Goal: Register for event/course

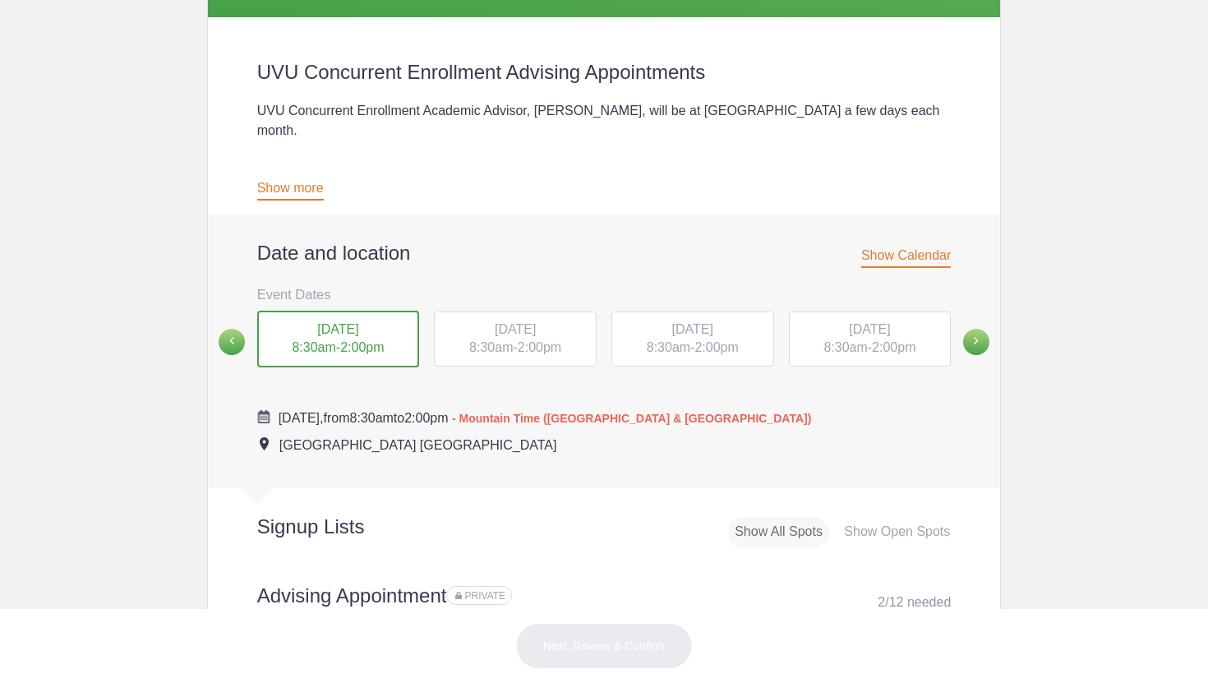
scroll to position [445, 0]
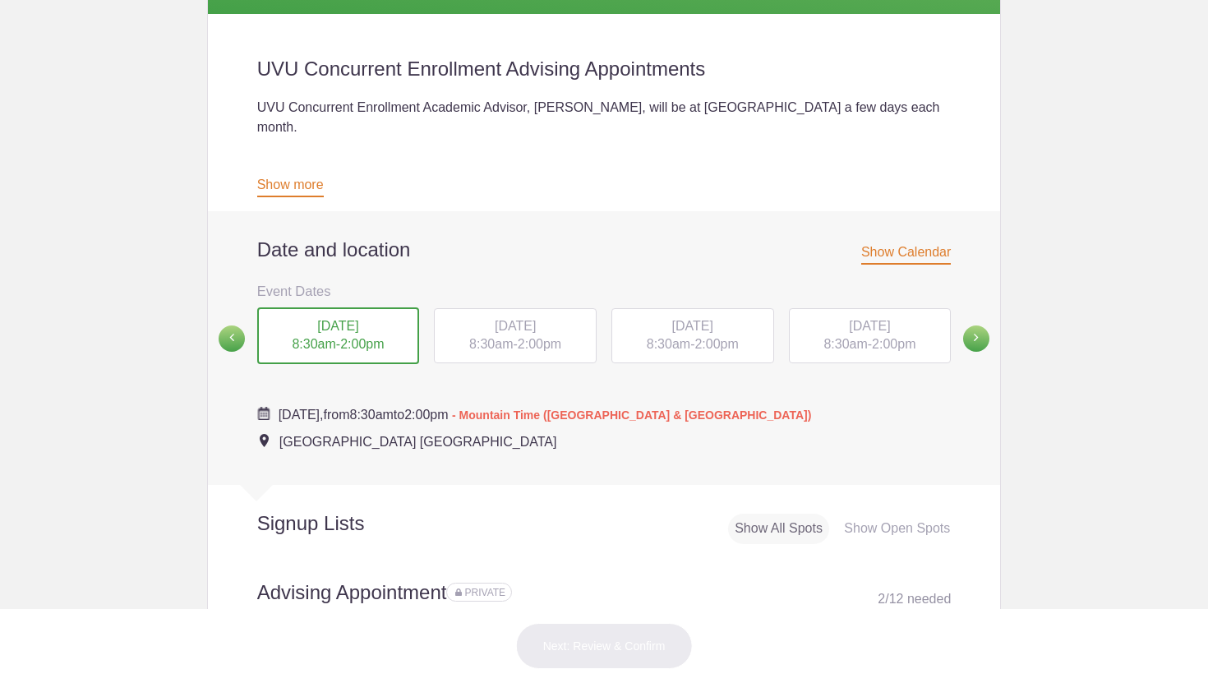
click at [541, 308] on div "[DATE] 8:30am - 2:00pm" at bounding box center [515, 336] width 163 height 56
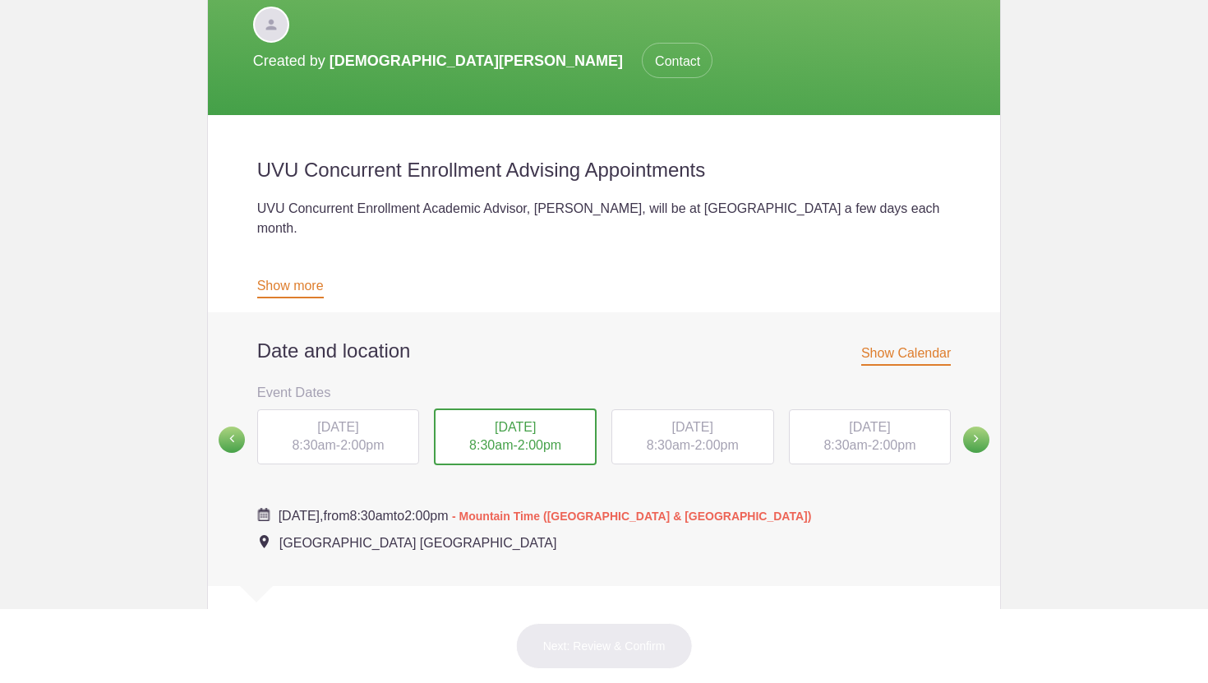
scroll to position [339, 0]
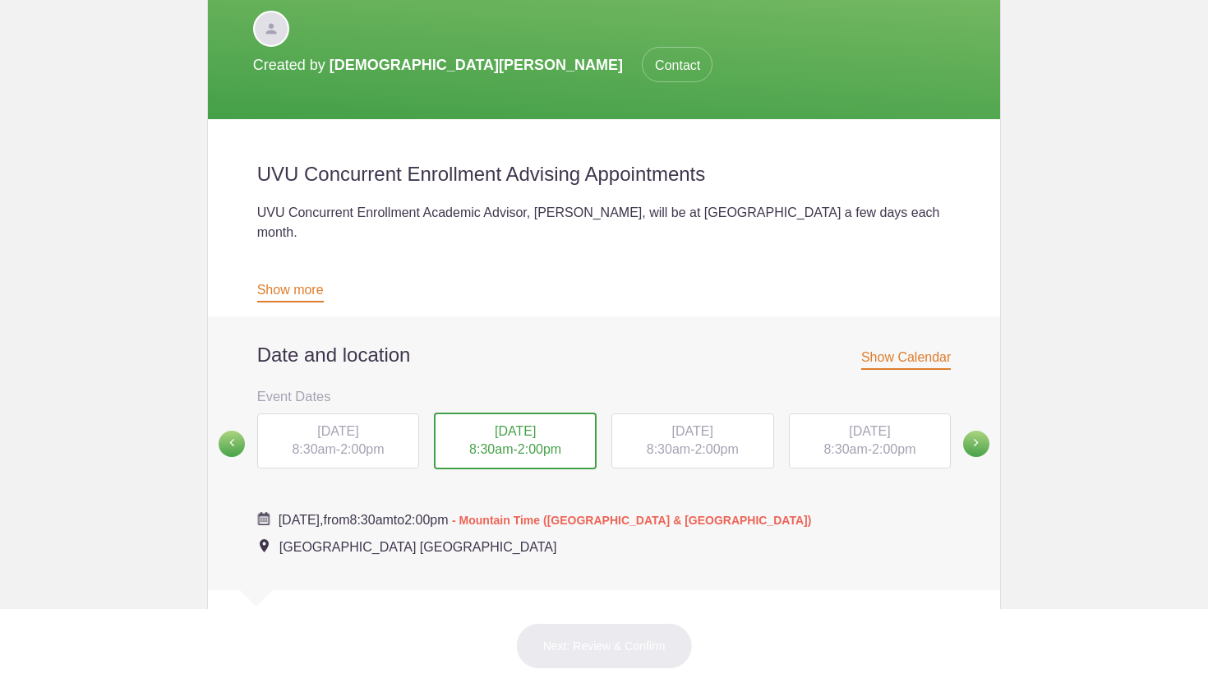
click at [358, 424] on span "[DATE]" at bounding box center [337, 431] width 41 height 14
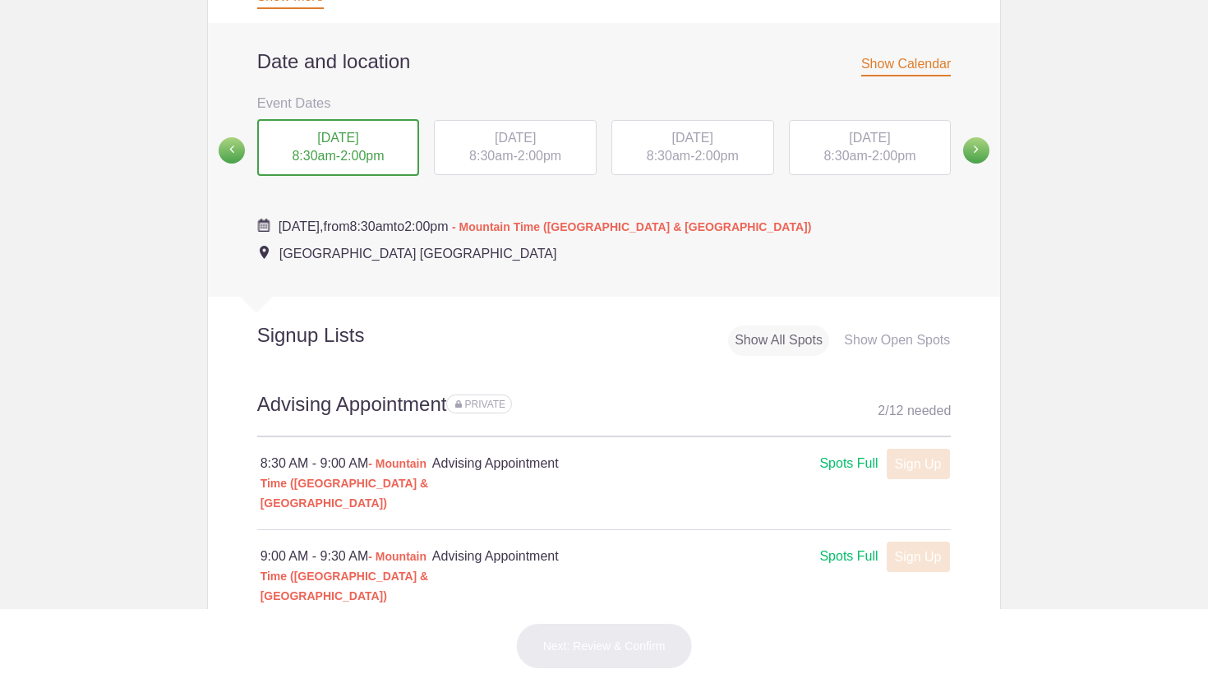
scroll to position [538, 0]
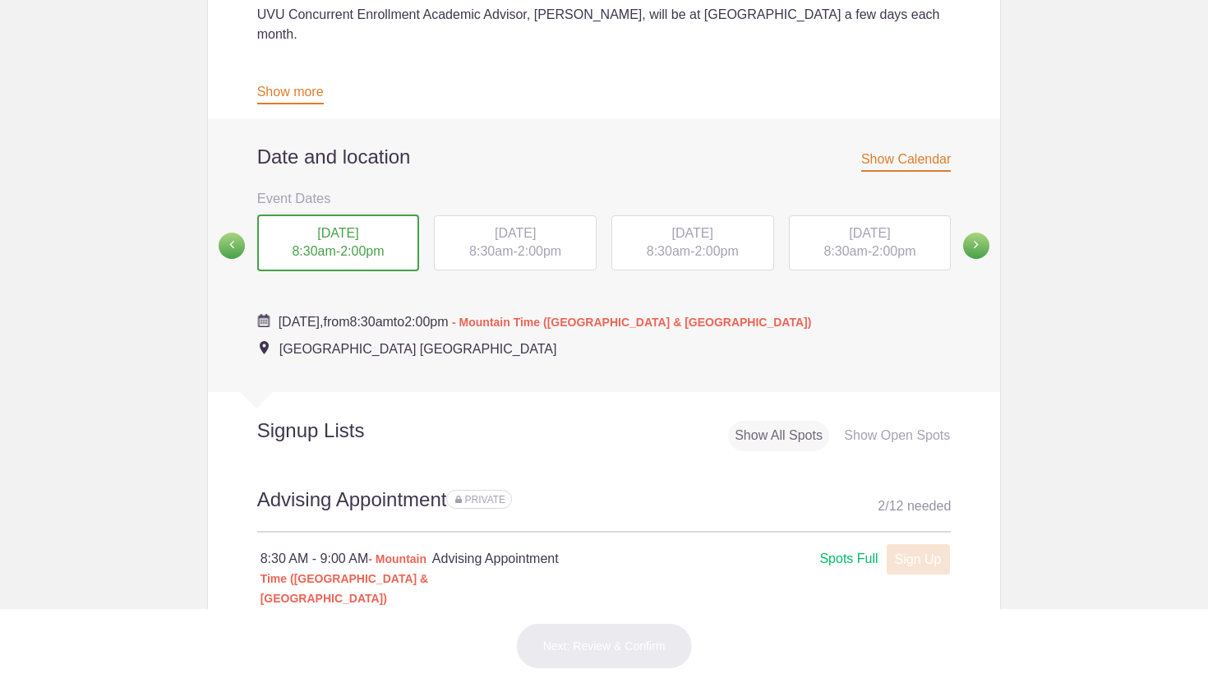
click at [499, 215] on div "[DATE] 8:30am - 2:00pm" at bounding box center [515, 243] width 163 height 56
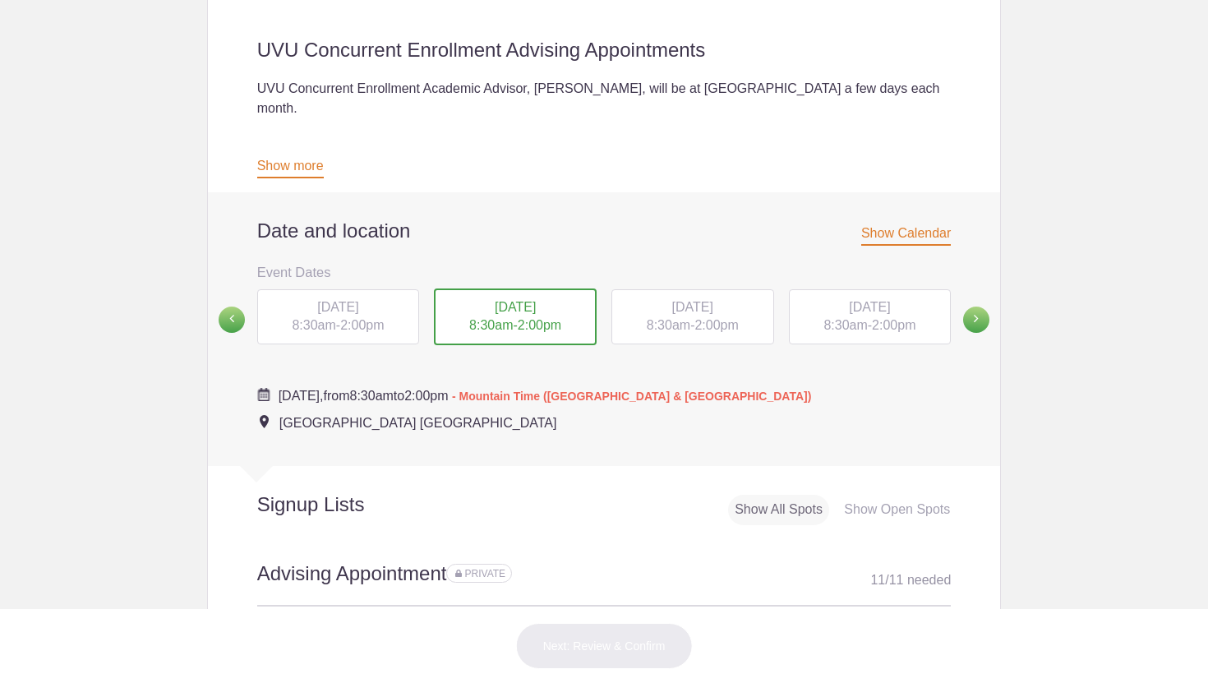
scroll to position [450, 0]
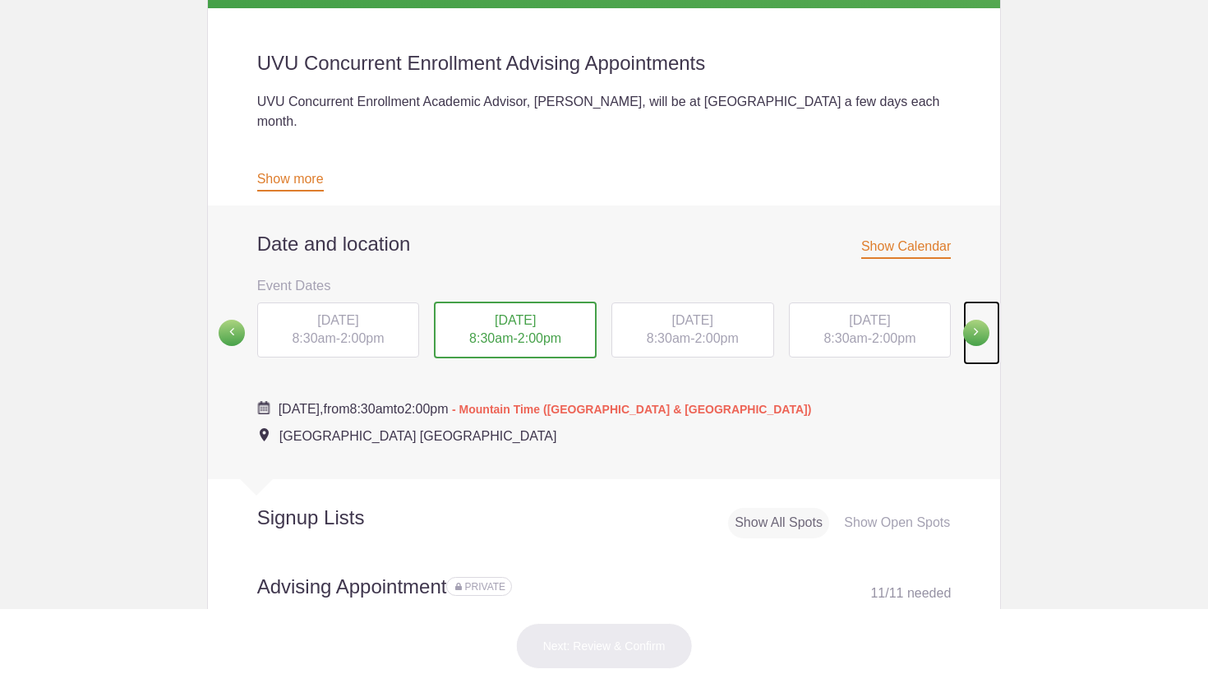
click at [977, 320] on span at bounding box center [976, 333] width 26 height 26
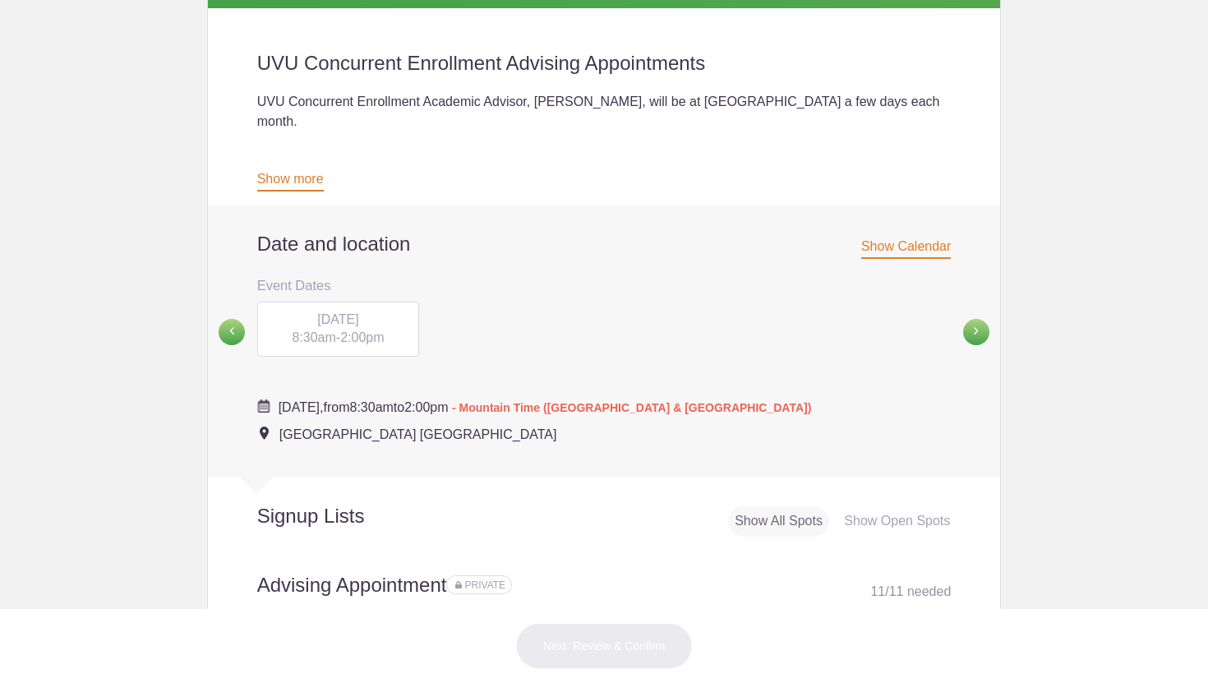
click at [330, 302] on div "[DATE] 8:30am - 2:00pm" at bounding box center [338, 330] width 163 height 56
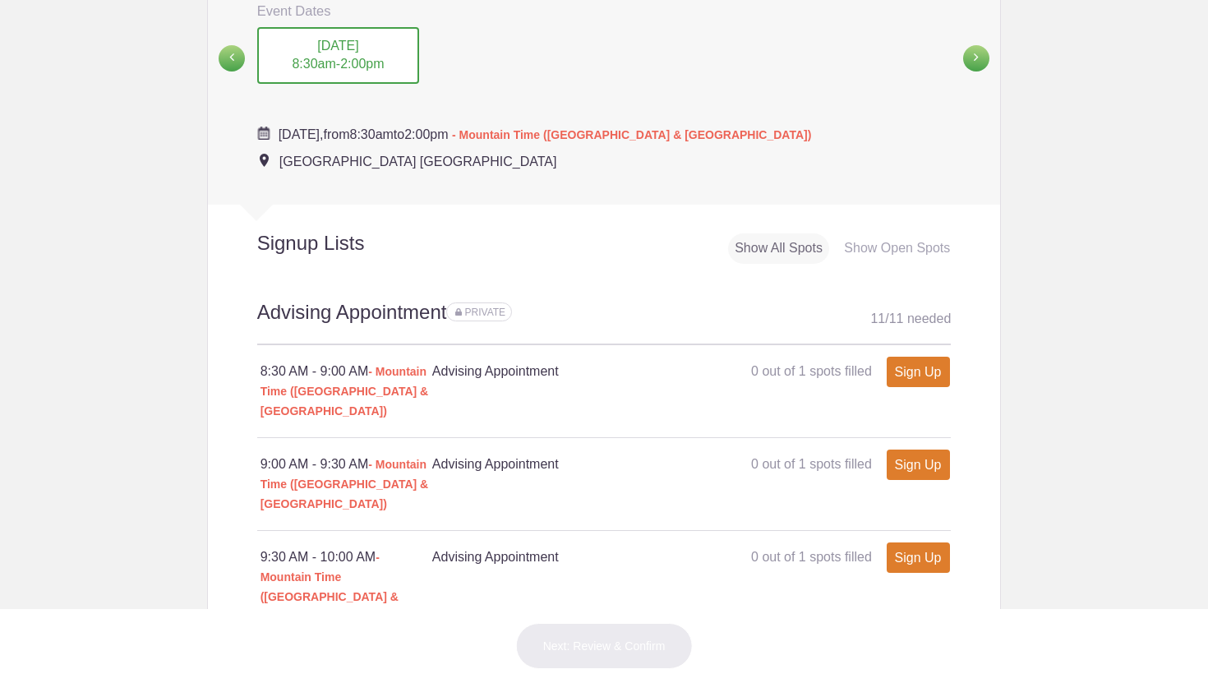
scroll to position [685, 0]
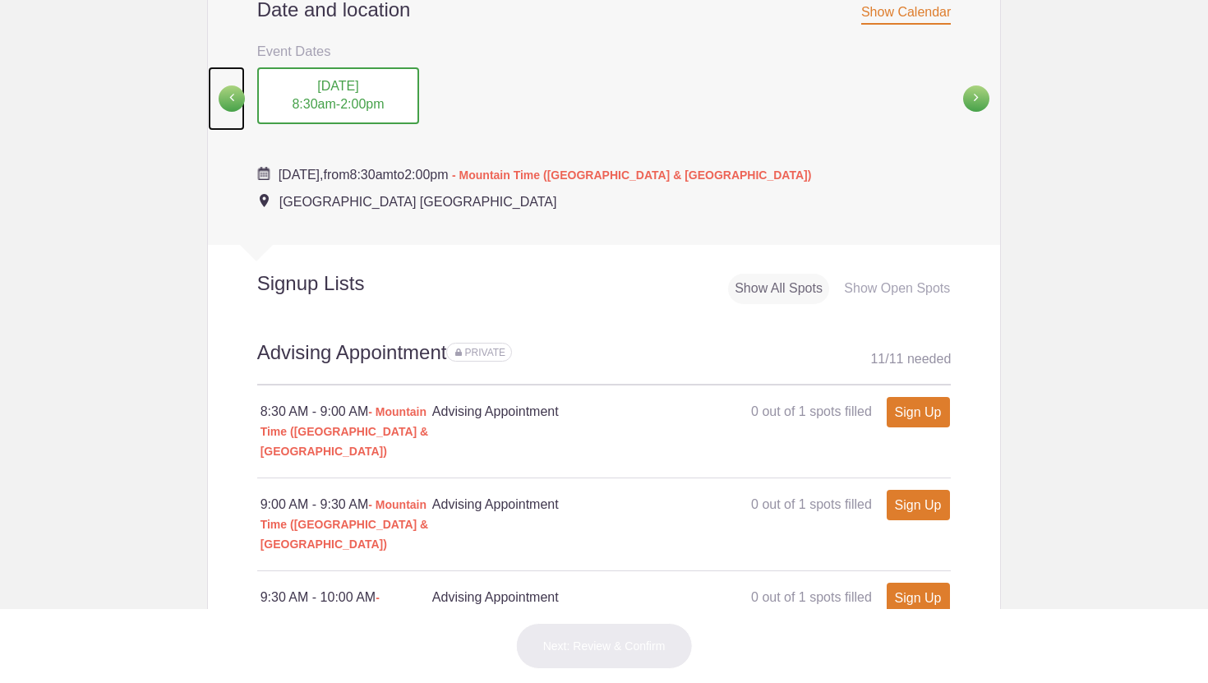
click at [235, 85] on span at bounding box center [232, 98] width 26 height 26
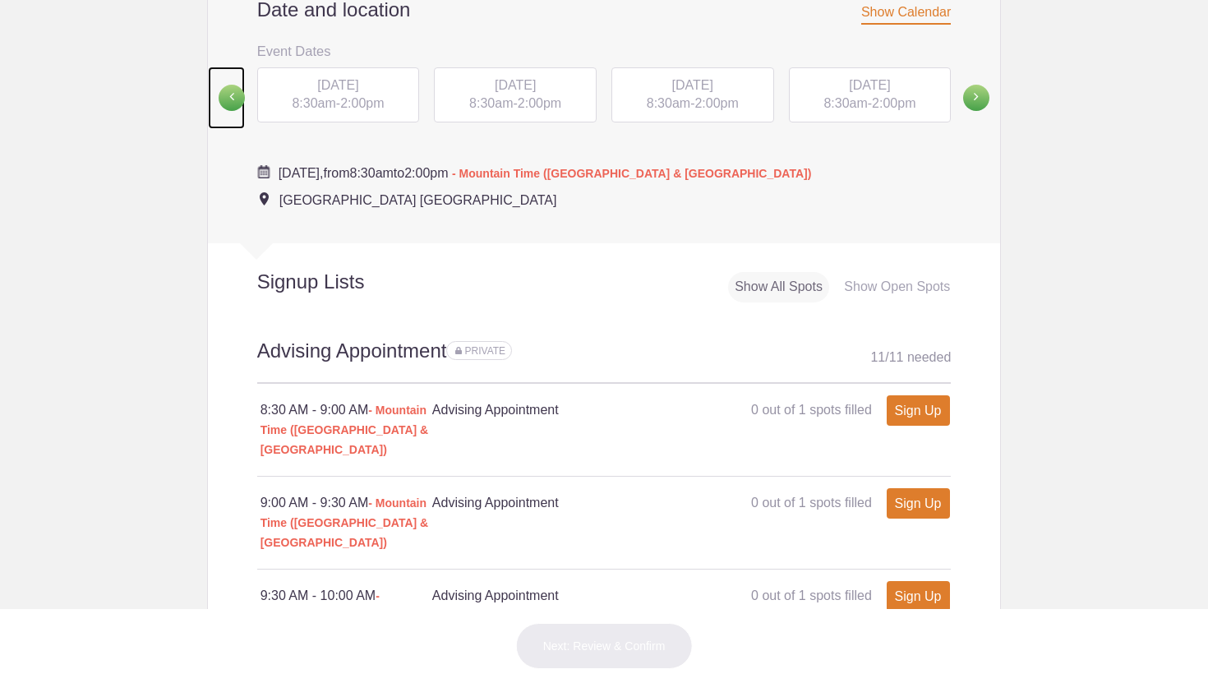
click at [235, 85] on span at bounding box center [232, 98] width 26 height 26
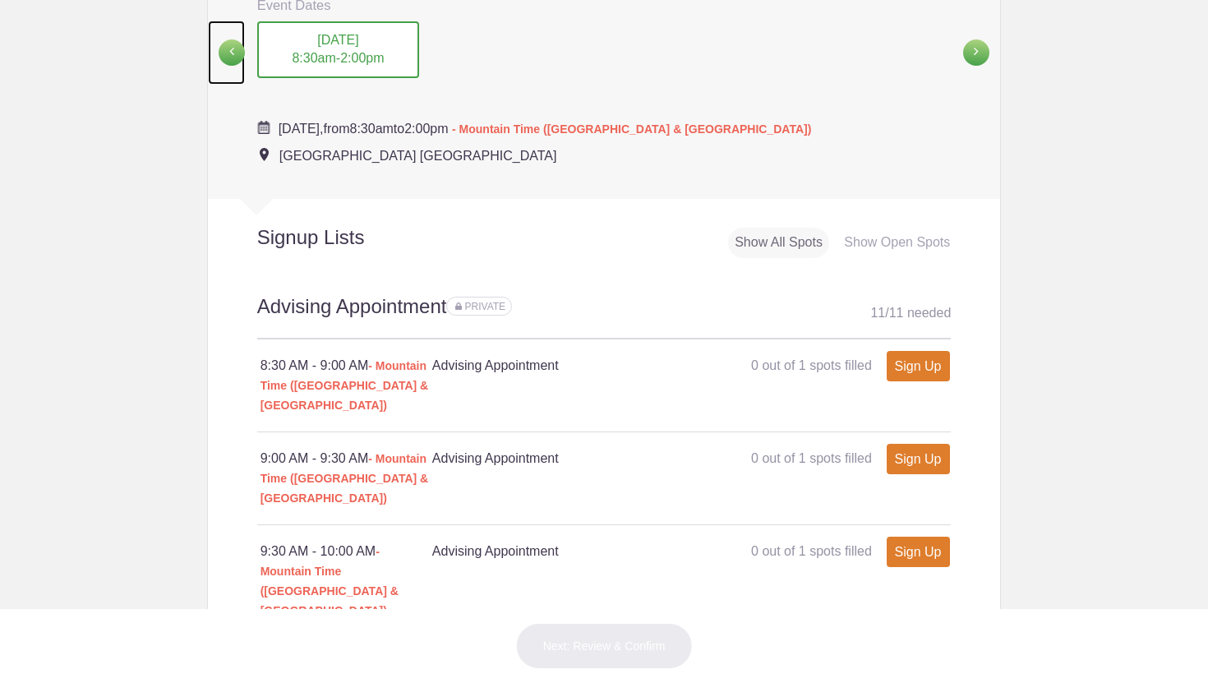
scroll to position [654, 0]
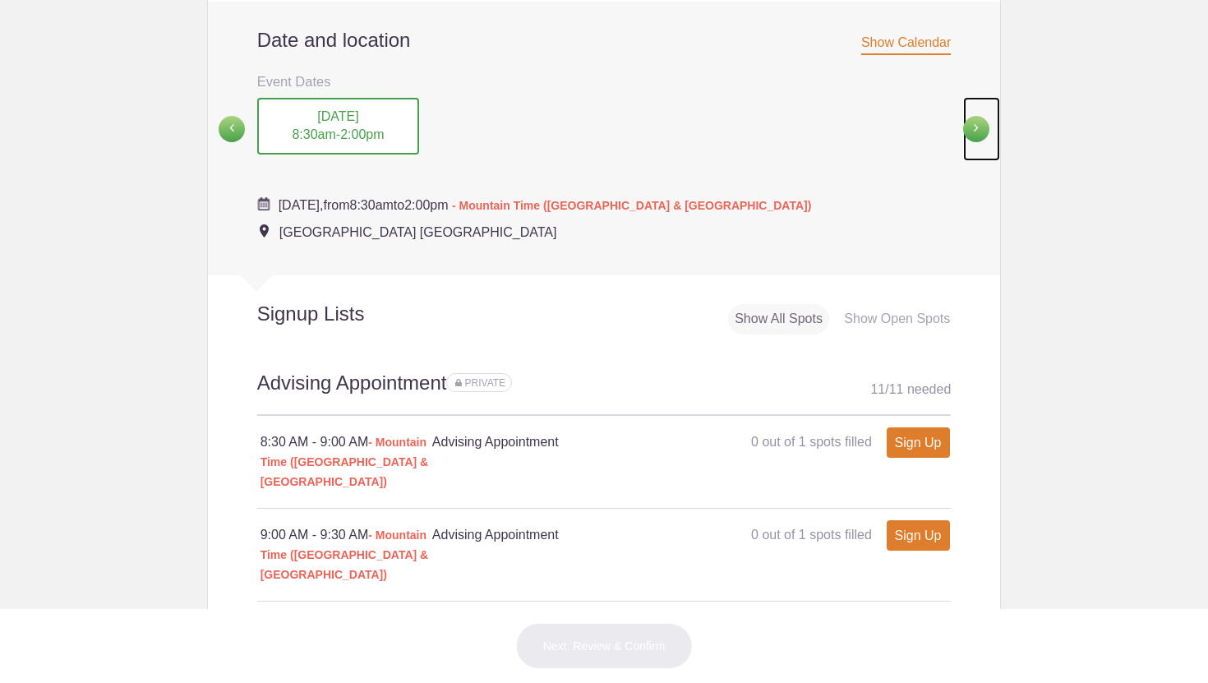
click at [981, 116] on span at bounding box center [976, 129] width 26 height 26
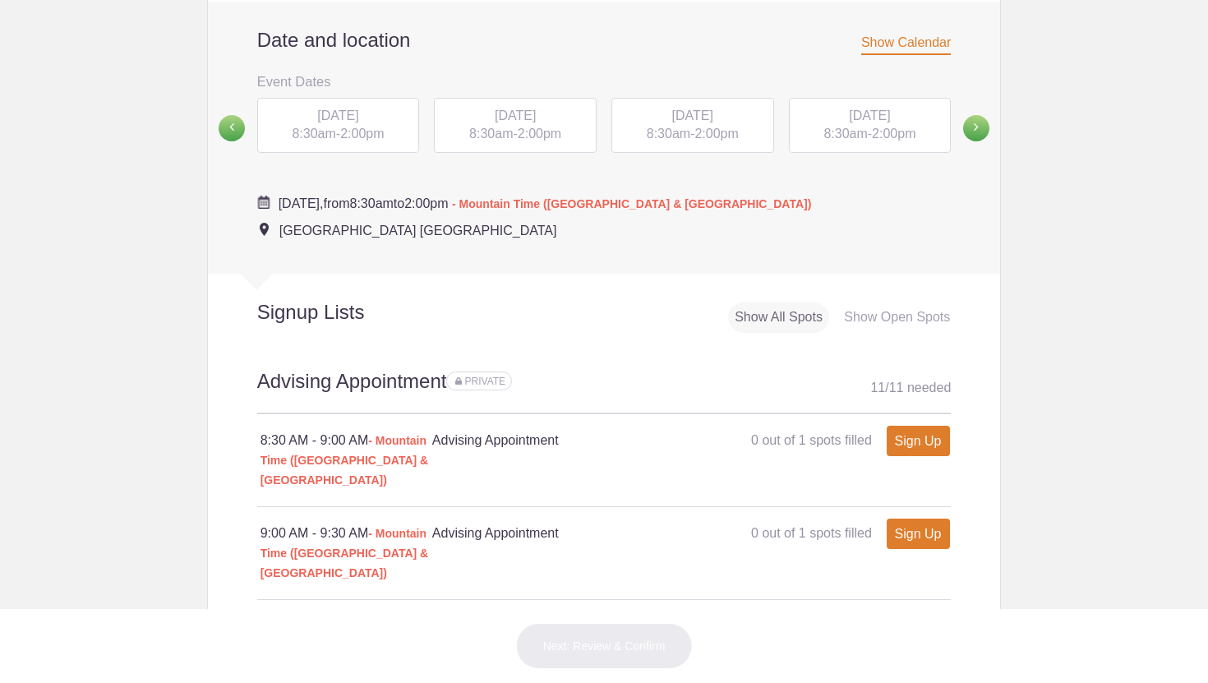
click at [374, 127] on span "2:00pm" at bounding box center [362, 134] width 44 height 14
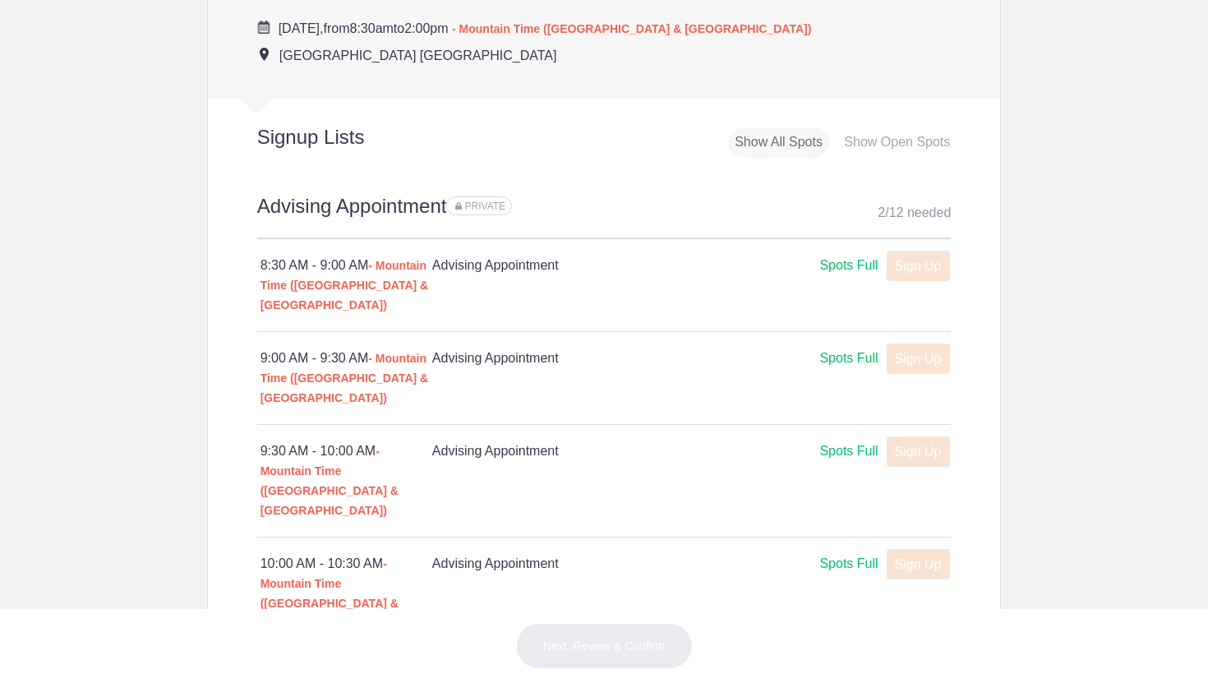
scroll to position [738, 0]
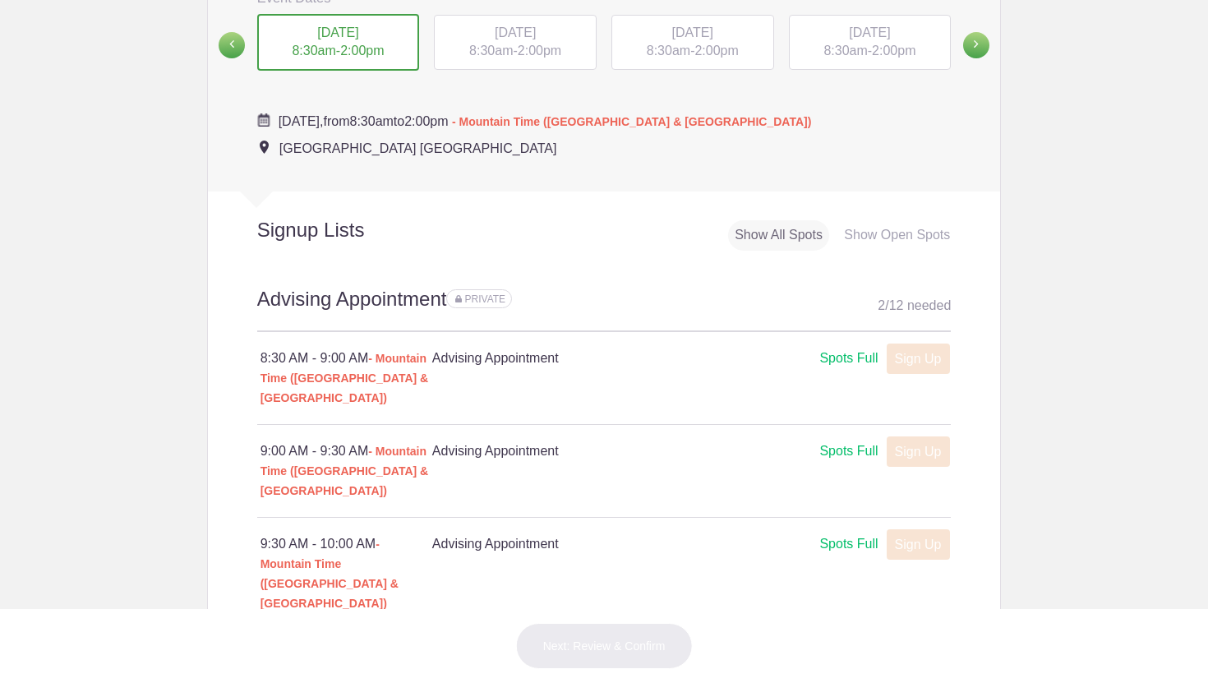
click at [469, 44] on span "8:30am" at bounding box center [491, 51] width 44 height 14
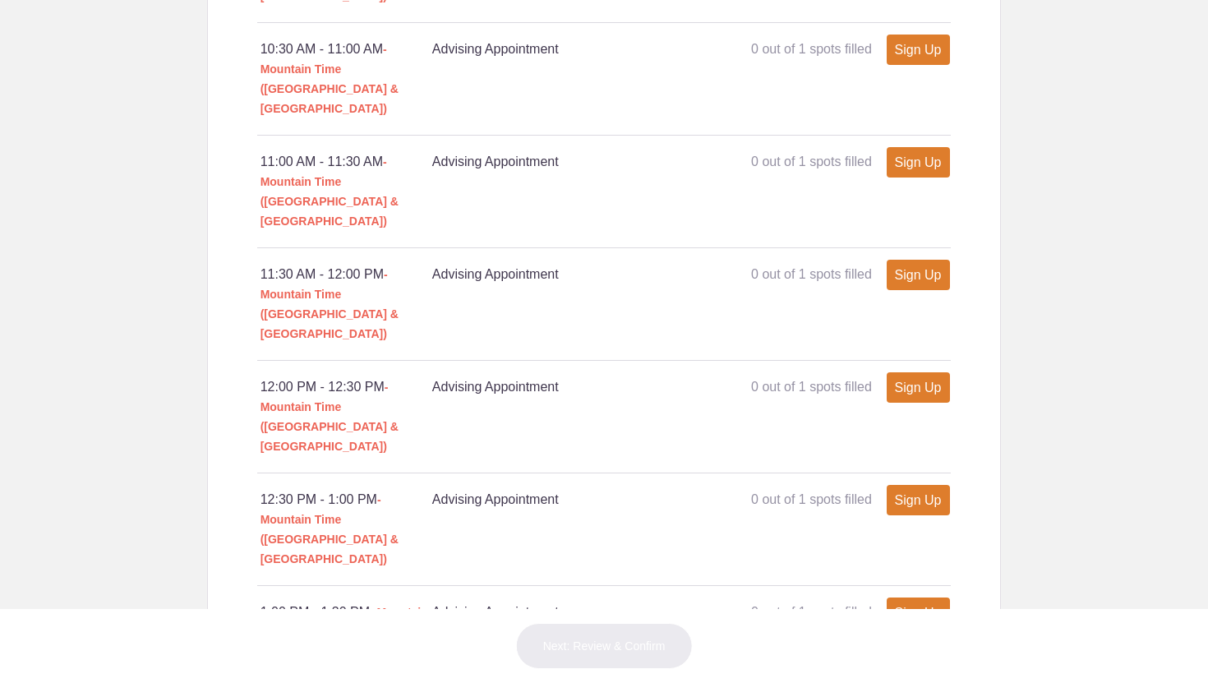
scroll to position [1687, 0]
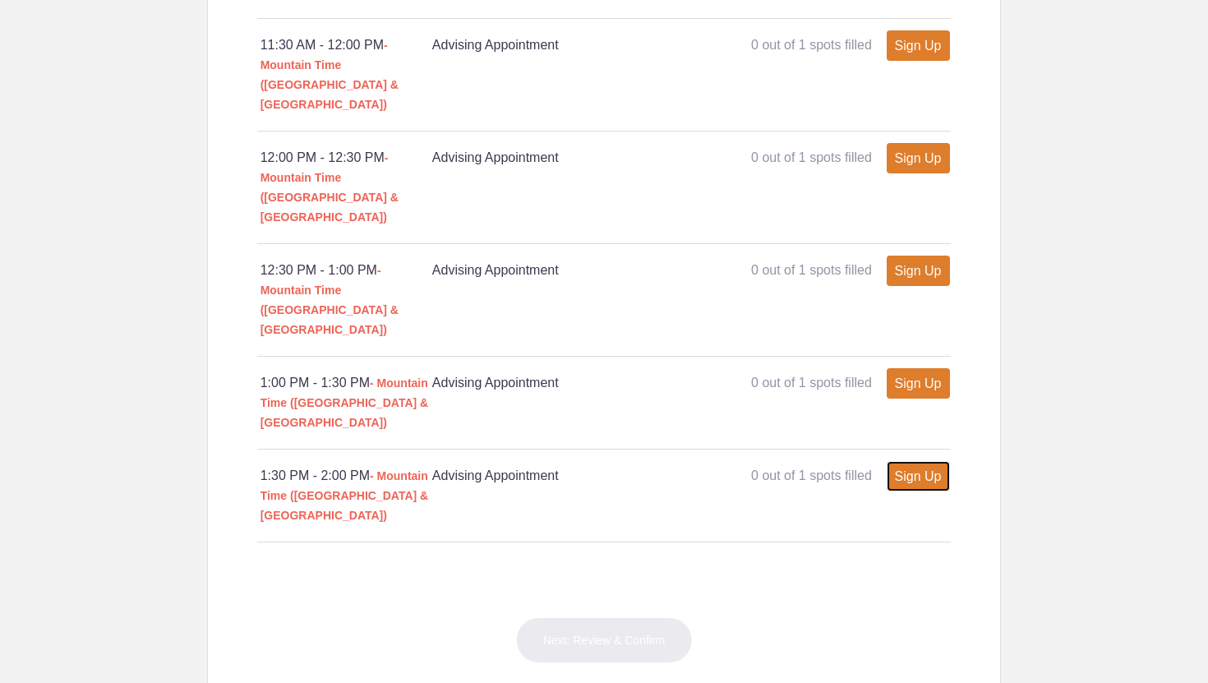
click at [921, 461] on link "Sign Up" at bounding box center [918, 476] width 63 height 30
type input "1"
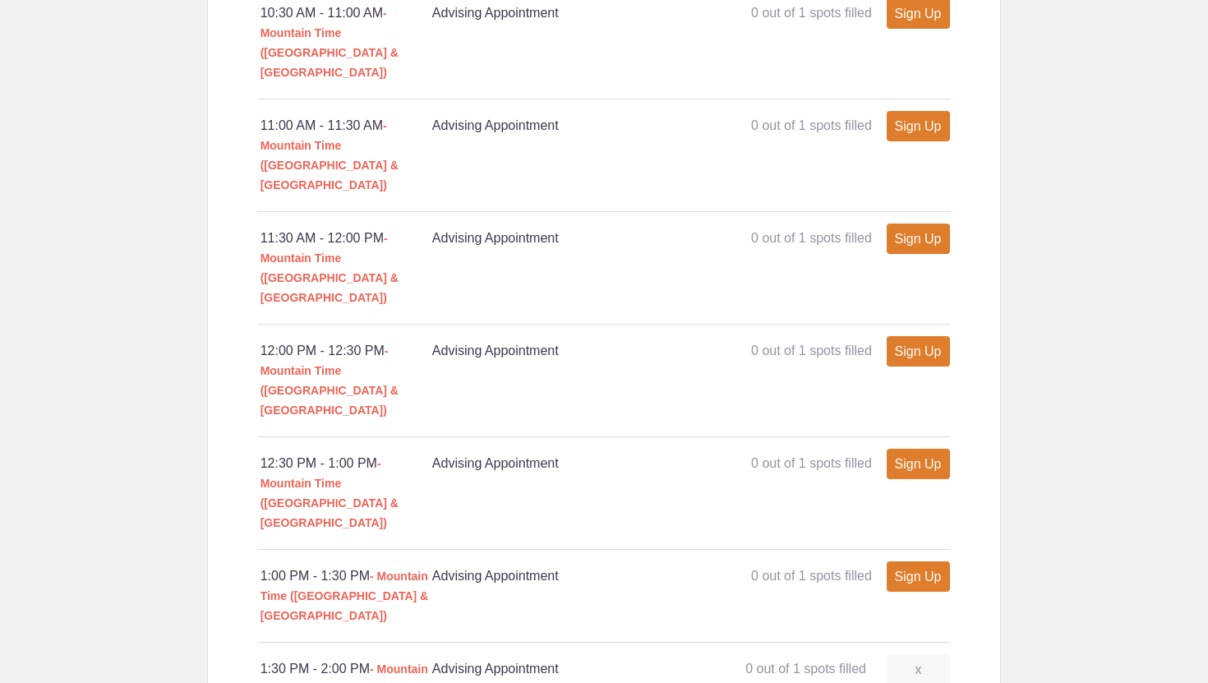
scroll to position [1522, 0]
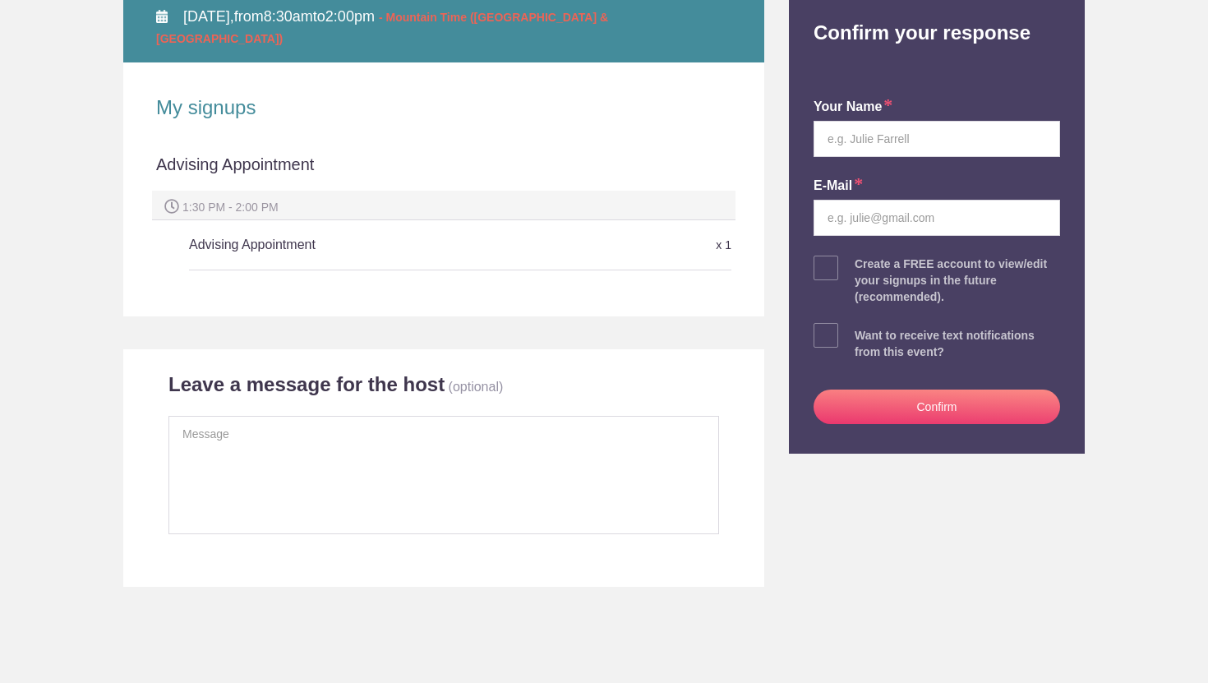
scroll to position [201, 0]
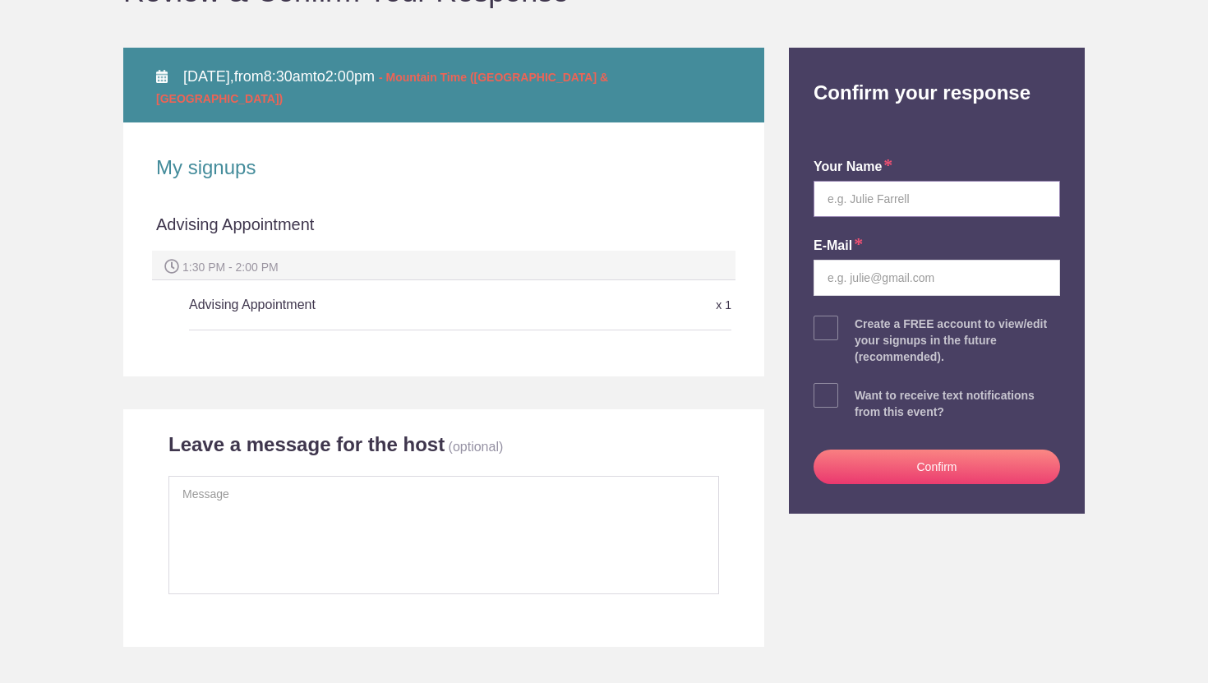
click at [890, 190] on input "text" at bounding box center [937, 199] width 247 height 36
type input "[PERSON_NAME]"
click at [887, 270] on input "email" at bounding box center [937, 278] width 247 height 36
type input "[EMAIL_ADDRESS]com"
click at [886, 472] on button "Confirm" at bounding box center [937, 467] width 247 height 35
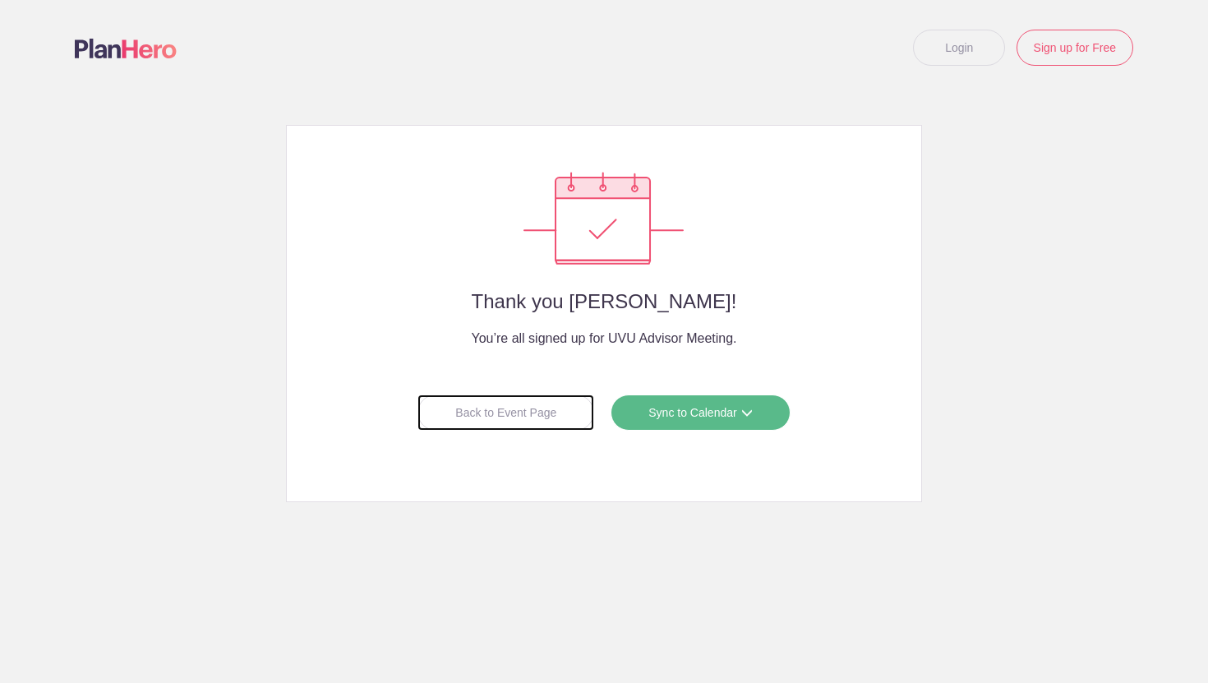
click at [529, 409] on div "Back to Event Page" at bounding box center [506, 413] width 177 height 36
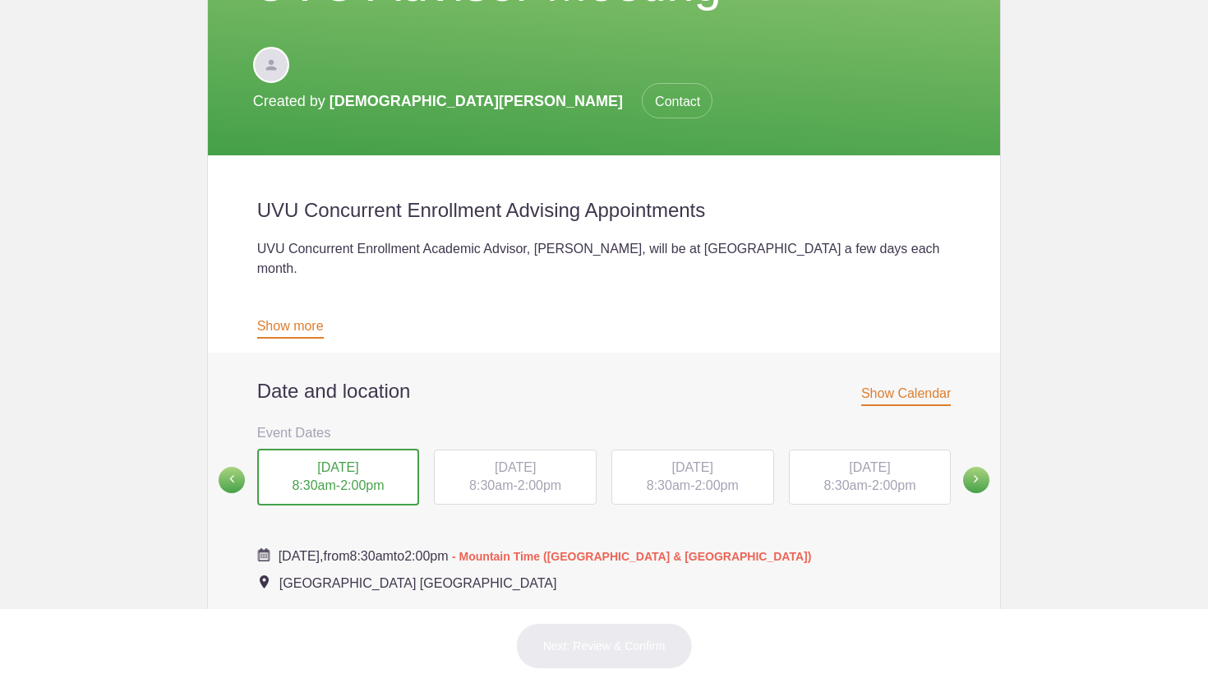
scroll to position [298, 0]
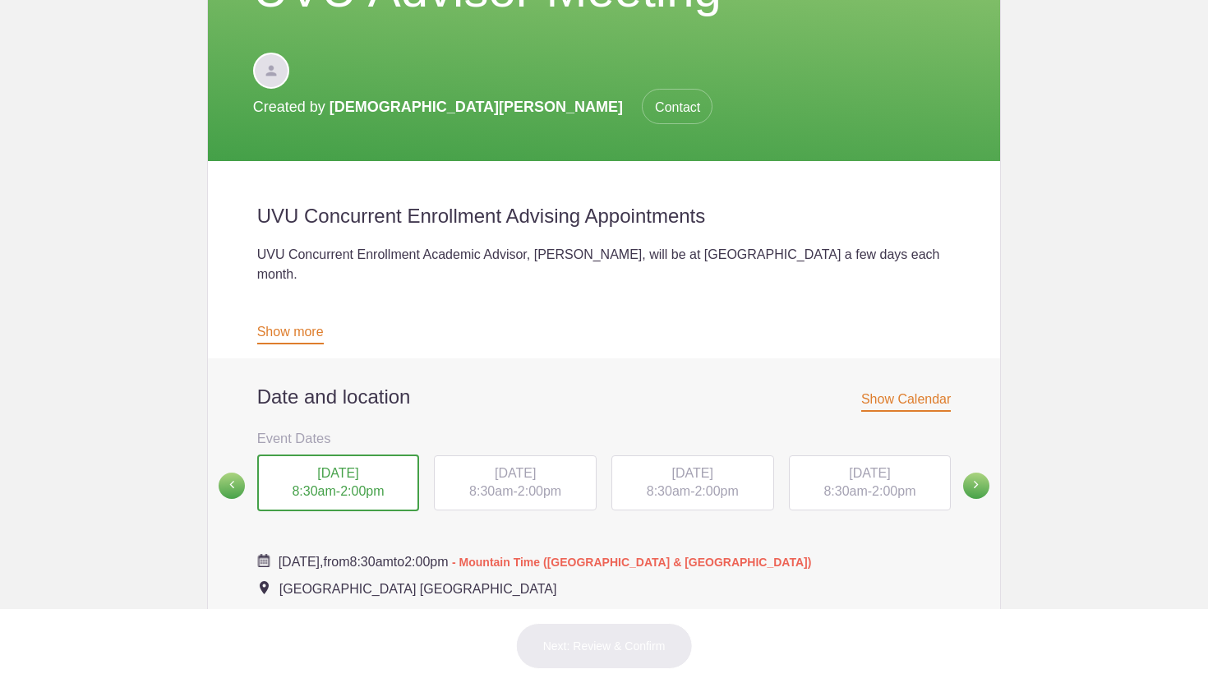
click at [536, 466] on span "[DATE]" at bounding box center [515, 473] width 41 height 14
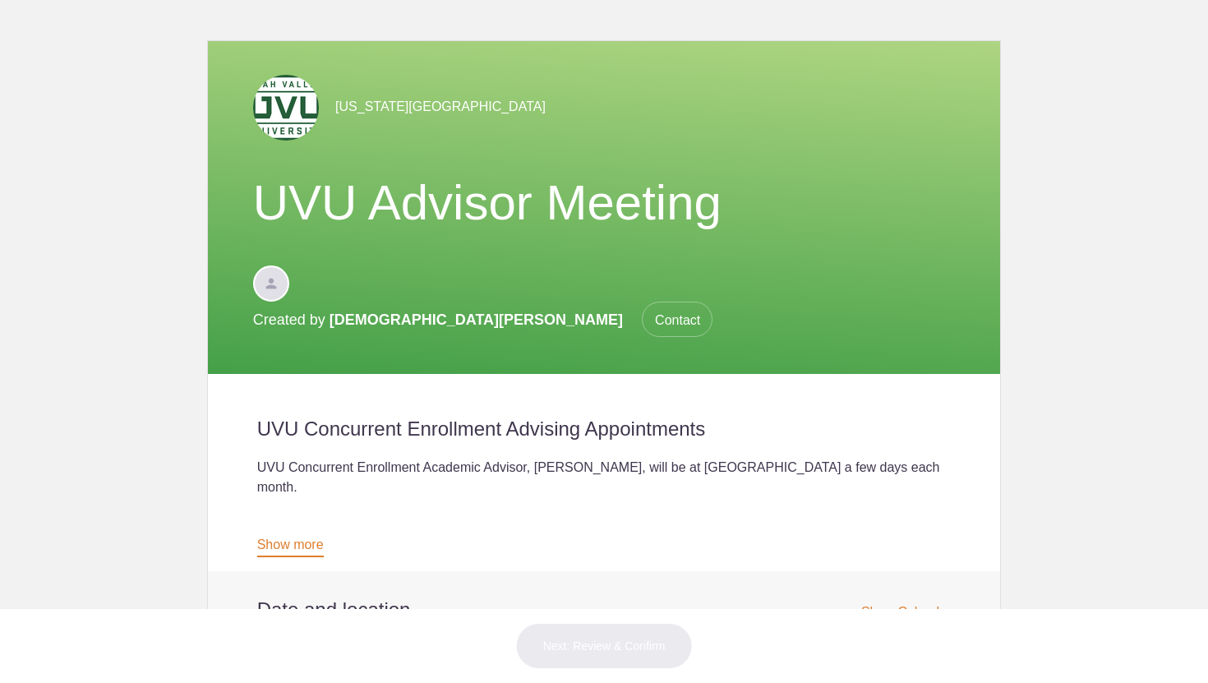
scroll to position [81, 0]
